Goal: Use online tool/utility: Utilize a website feature to perform a specific function

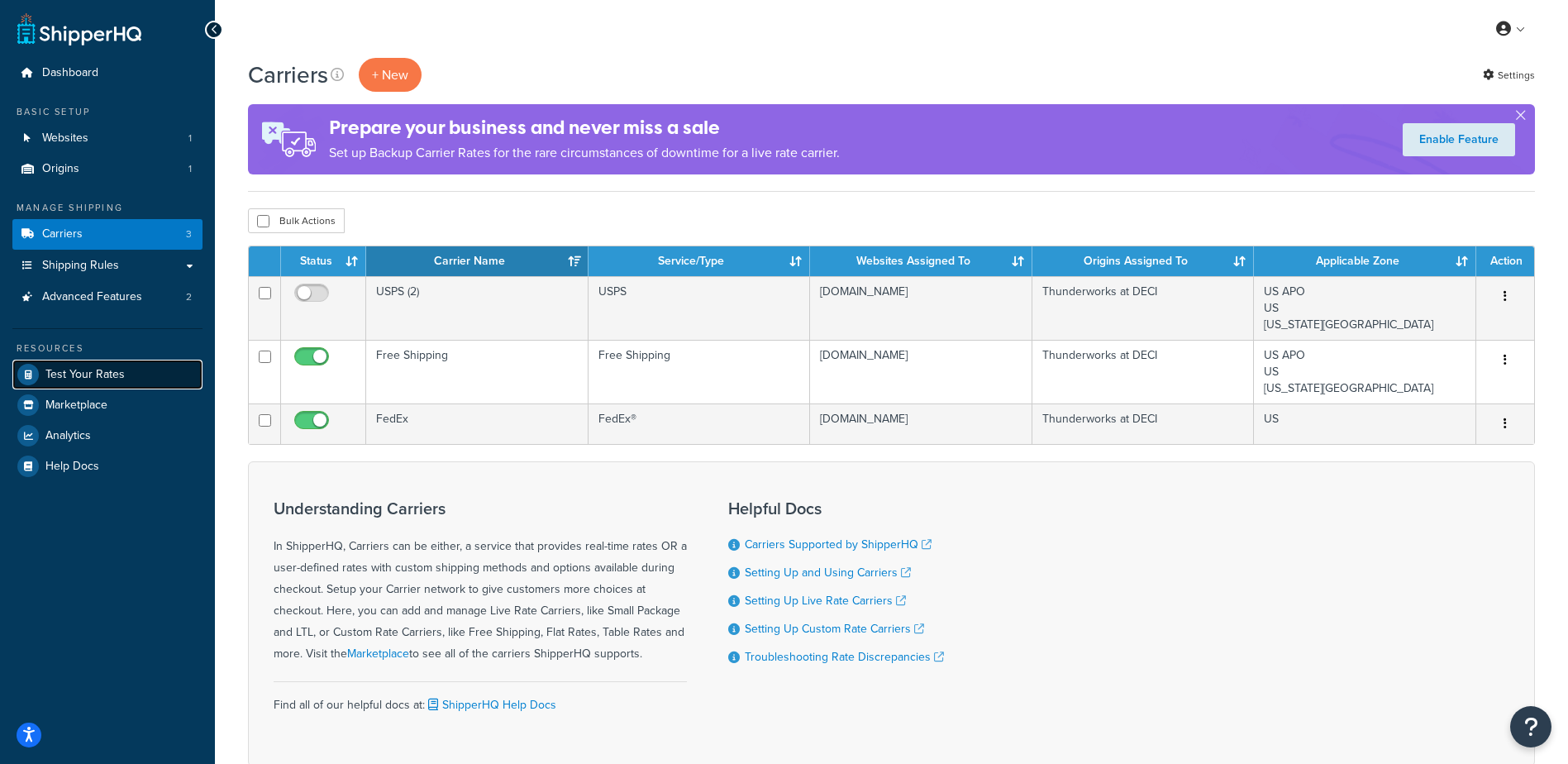
click at [85, 378] on span "Test Your Rates" at bounding box center [85, 375] width 80 height 14
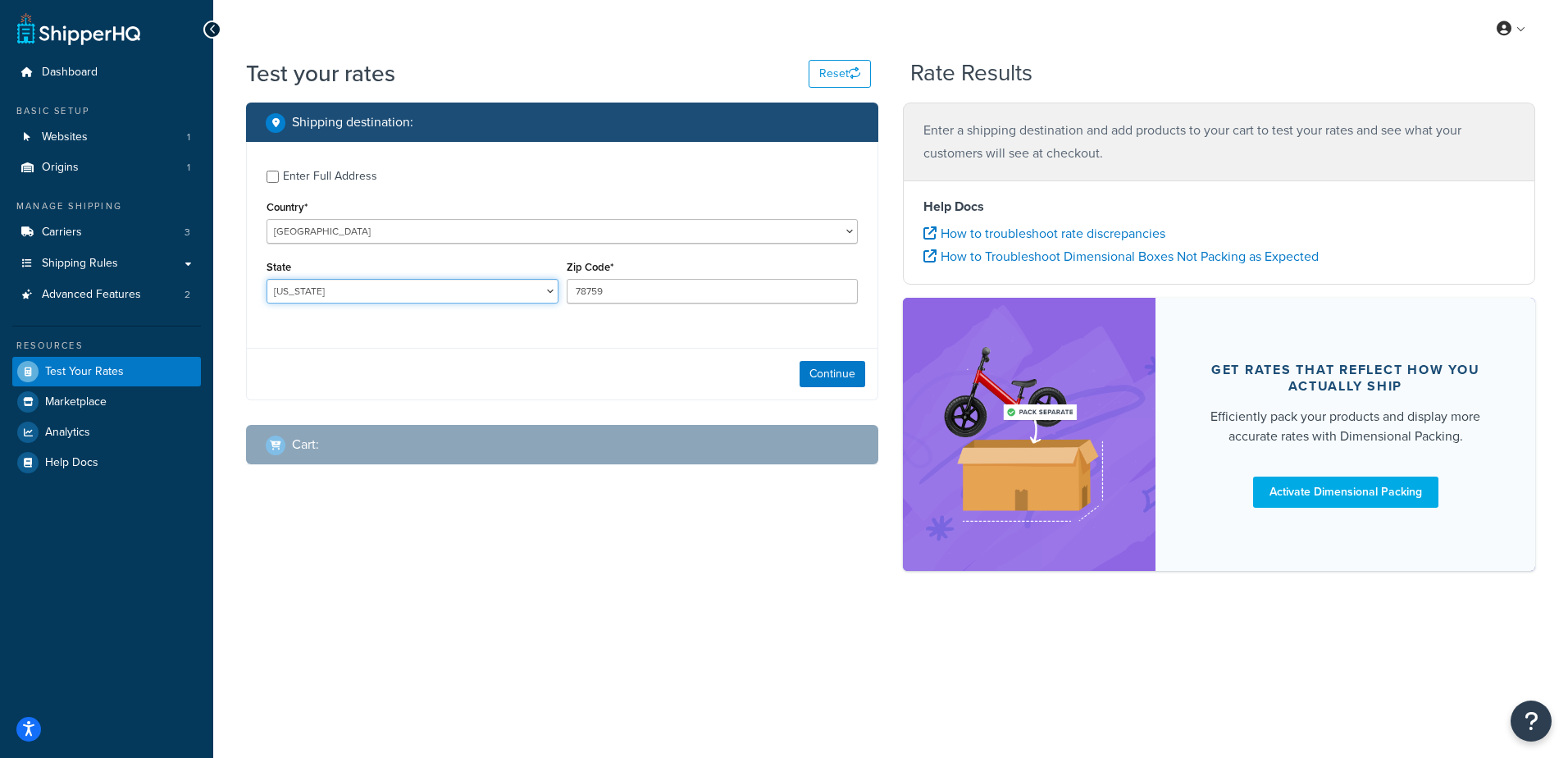
click at [442, 296] on select "Alabama Alaska American Samoa Arizona Arkansas Armed Forces Americas Armed Forc…" at bounding box center [412, 291] width 292 height 25
select select "WA"
click at [266, 280] on select "Alabama Alaska American Samoa Arizona Arkansas Armed Forces Americas Armed Forc…" at bounding box center [412, 291] width 292 height 25
click at [713, 295] on input "78759" at bounding box center [712, 291] width 292 height 25
type input "7"
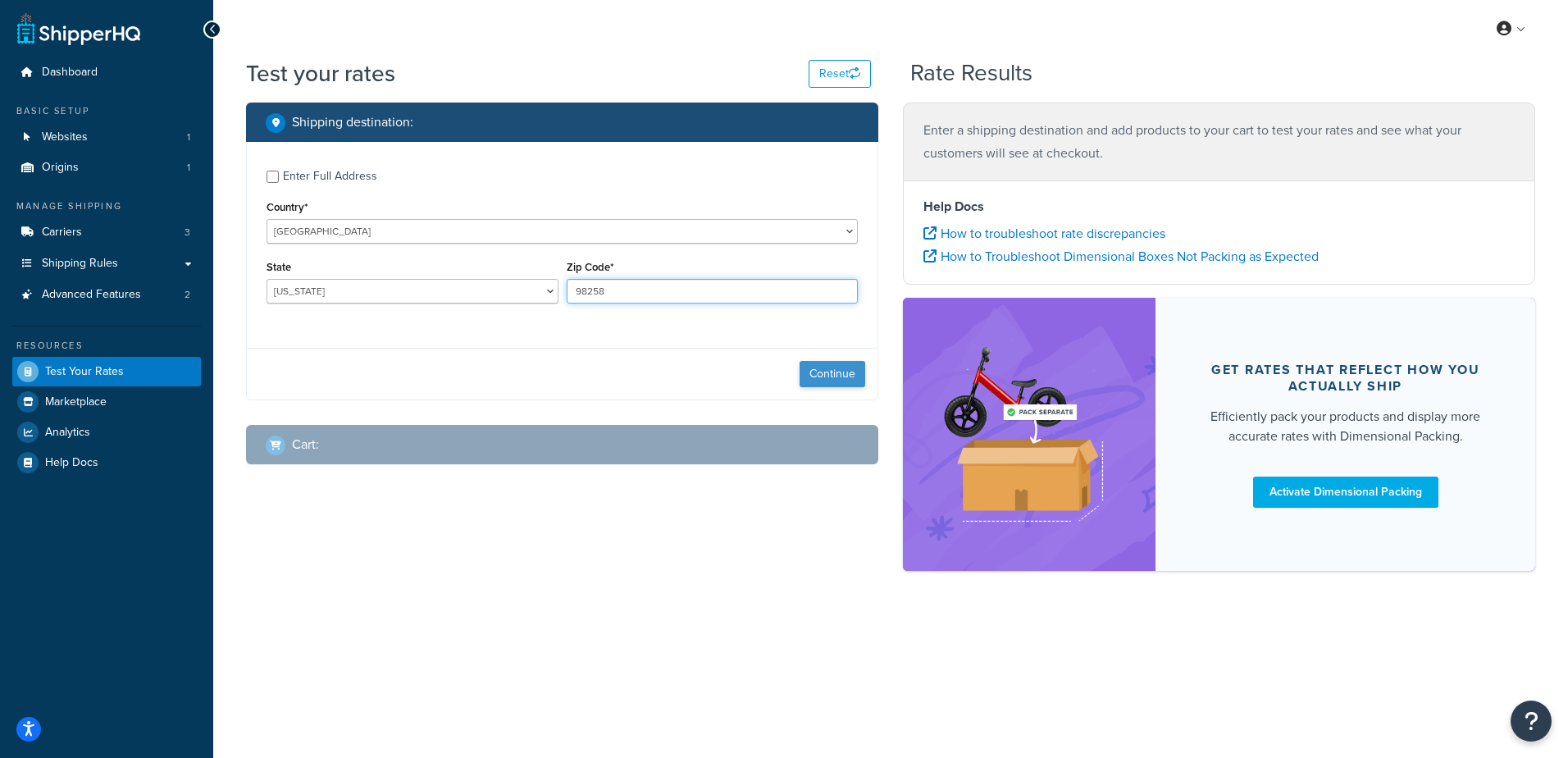
type input "98258"
click at [815, 375] on button "Continue" at bounding box center [832, 373] width 66 height 26
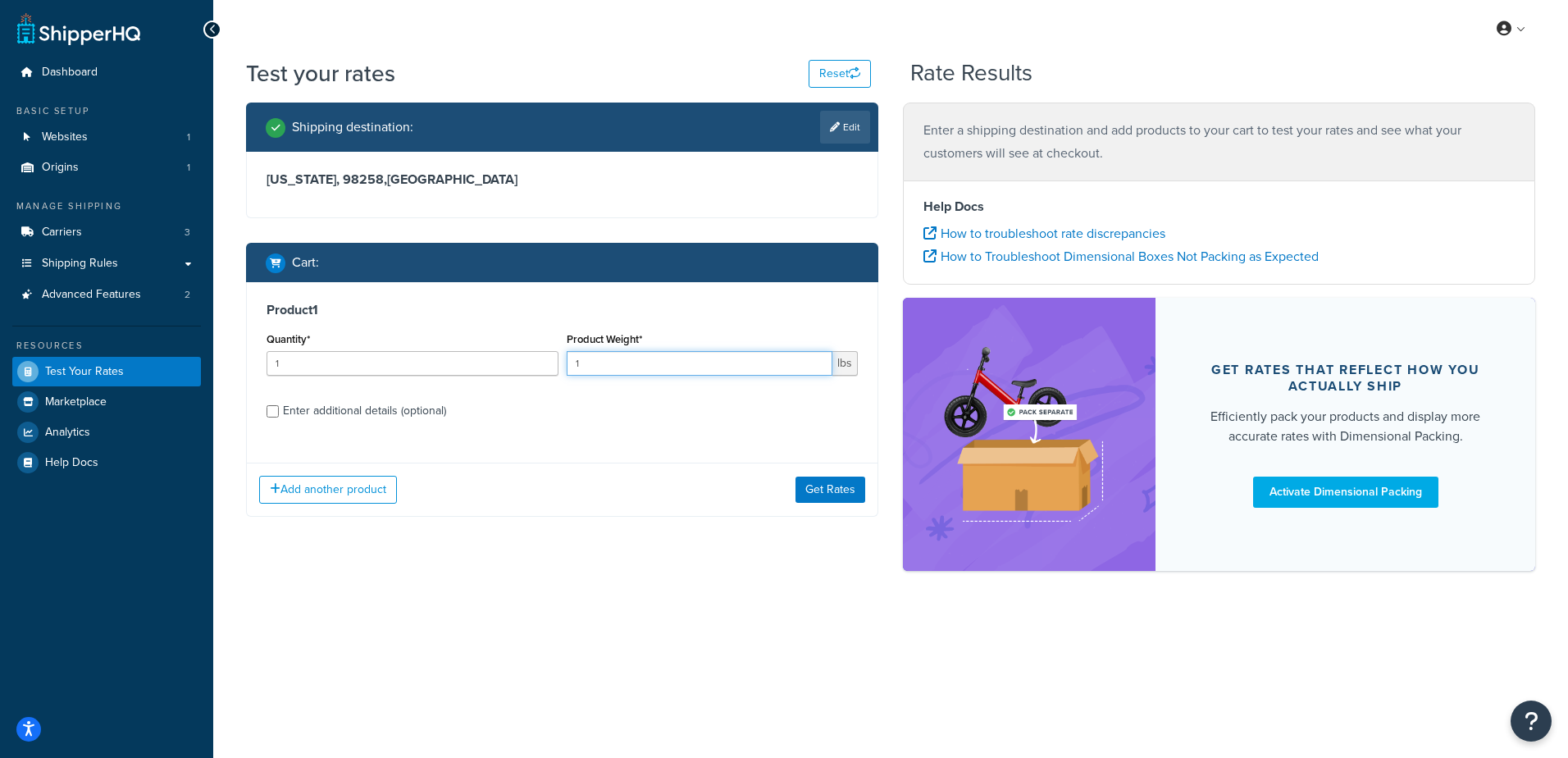
click at [598, 367] on input "1" at bounding box center [699, 363] width 266 height 25
click at [837, 485] on button "Get Rates" at bounding box center [830, 489] width 70 height 26
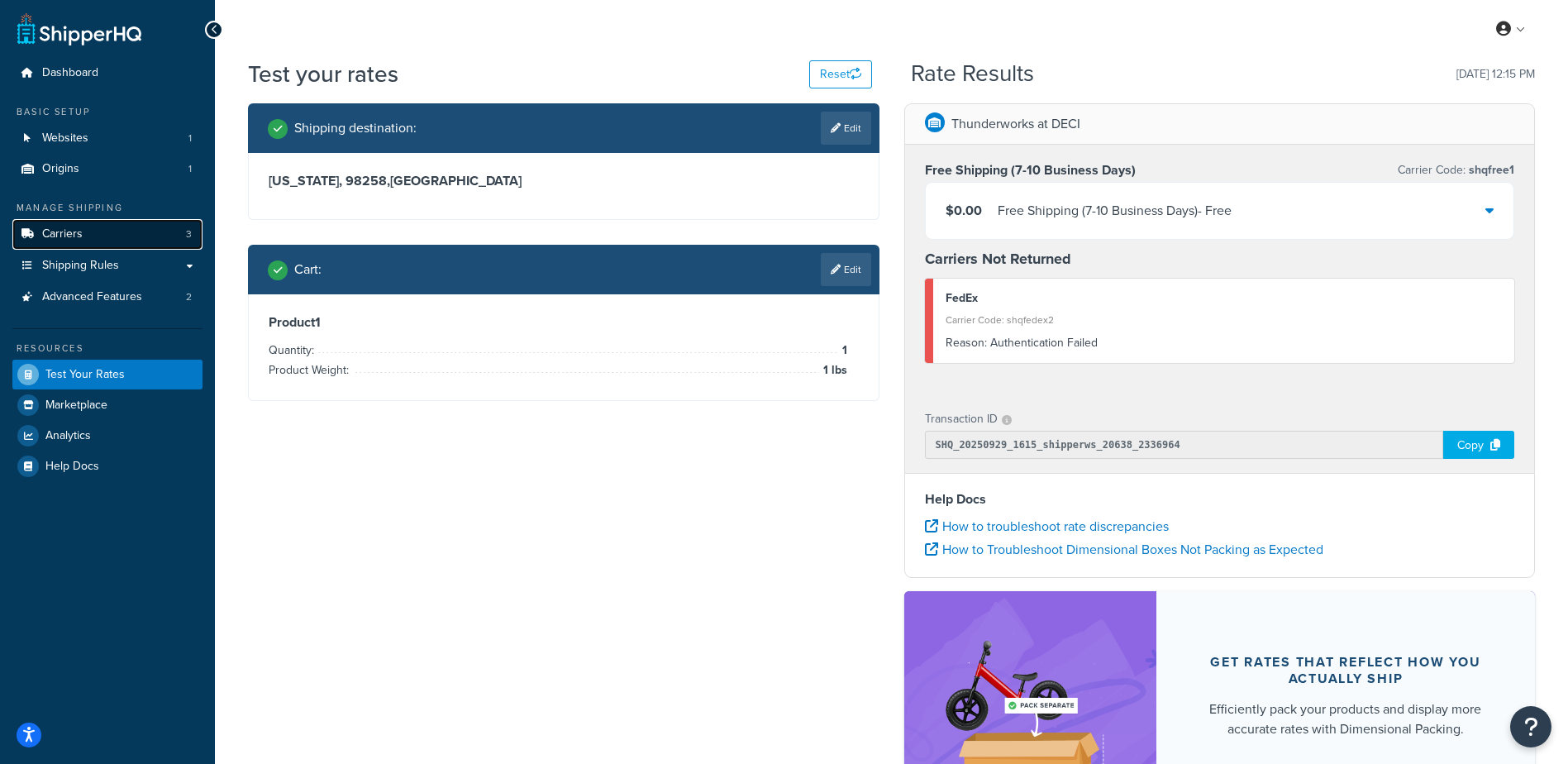
click at [108, 237] on link "Carriers 3" at bounding box center [107, 234] width 190 height 31
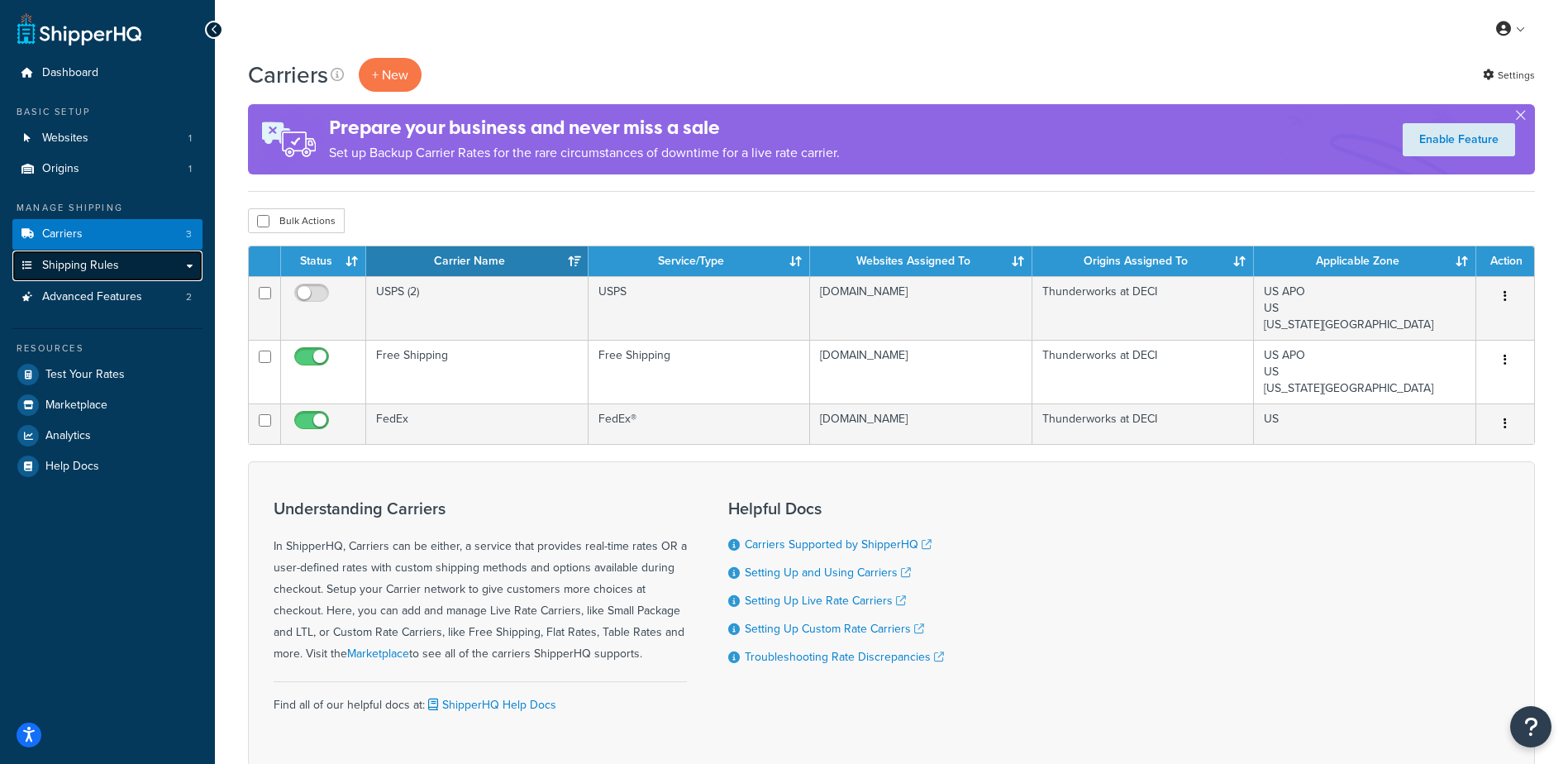
click at [100, 260] on span "Shipping Rules" at bounding box center [81, 266] width 77 height 14
